Goal: Check status: Check status

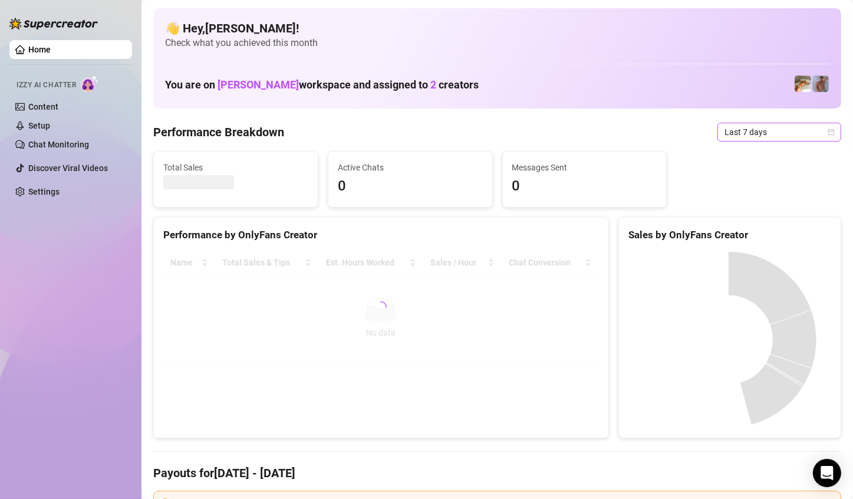
click at [771, 133] on span "Last 7 days" at bounding box center [780, 132] width 110 height 18
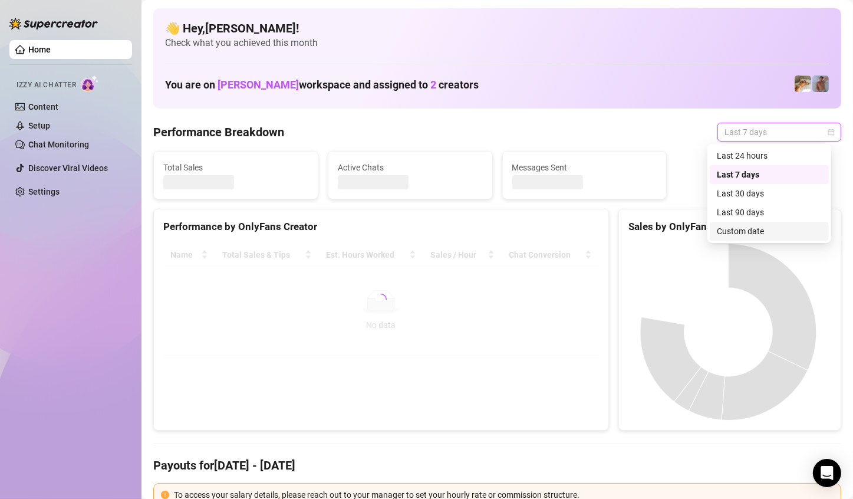
click at [732, 228] on div "Custom date" at bounding box center [769, 231] width 105 height 13
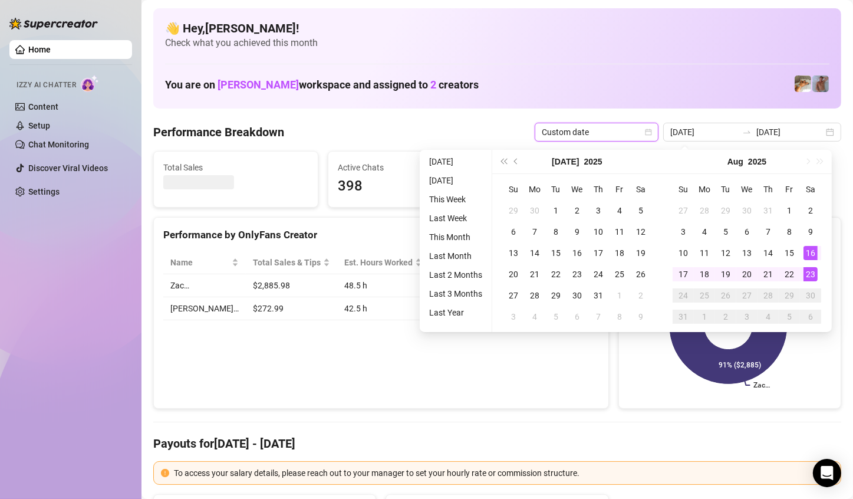
type input "[DATE]"
click at [811, 274] on div "23" at bounding box center [811, 274] width 14 height 14
type input "[DATE]"
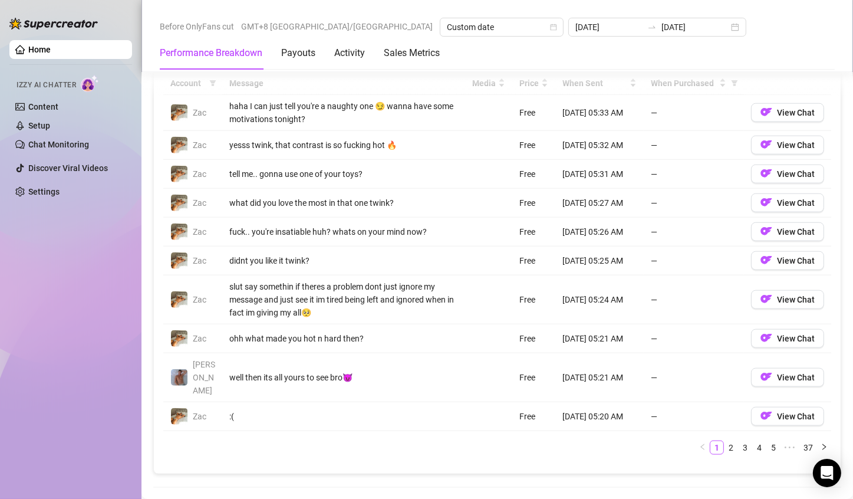
scroll to position [1238, 0]
